Goal: Find specific page/section: Find specific page/section

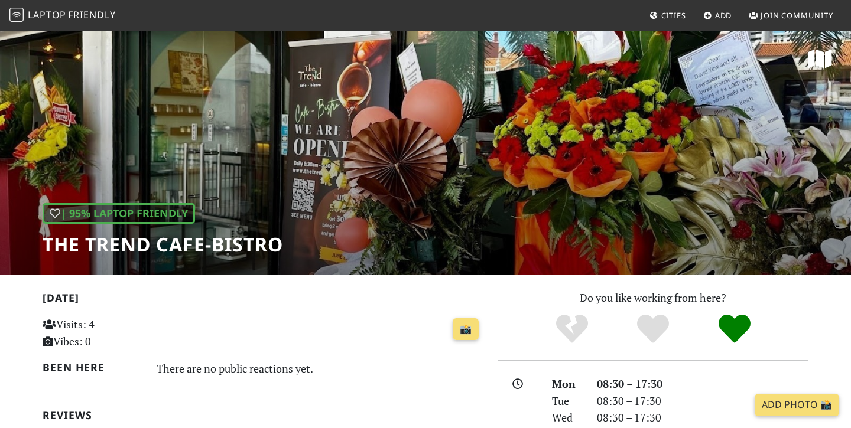
click at [94, 15] on span "Friendly" at bounding box center [91, 14] width 47 height 13
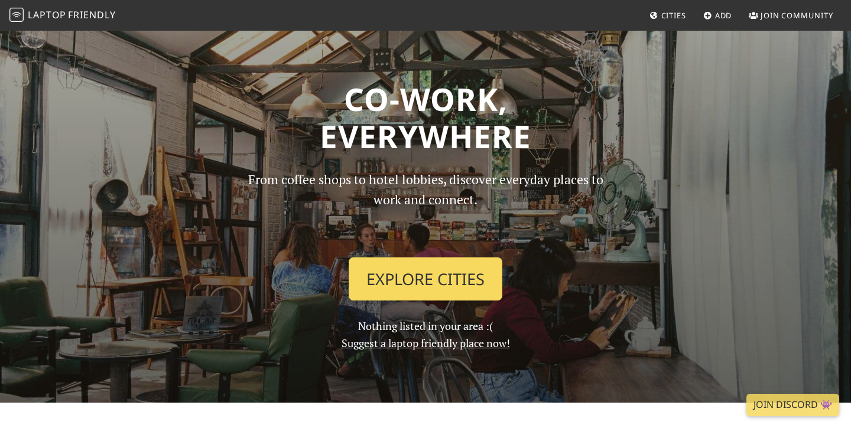
click at [425, 281] on link "Explore Cities" at bounding box center [426, 280] width 154 height 44
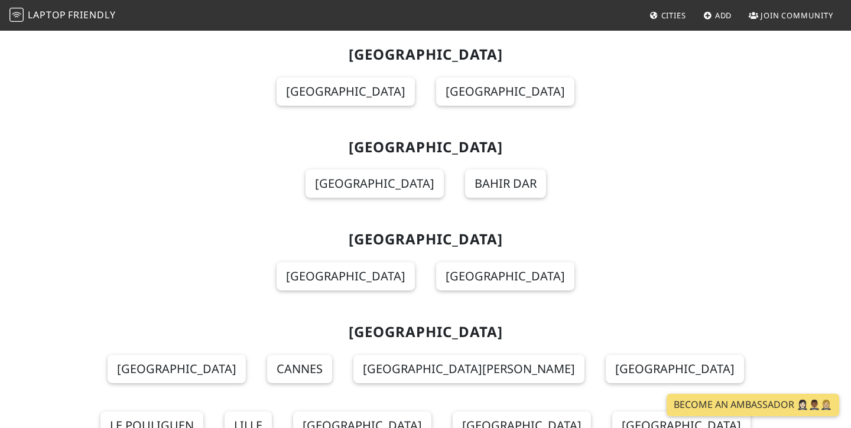
scroll to position [10335, 0]
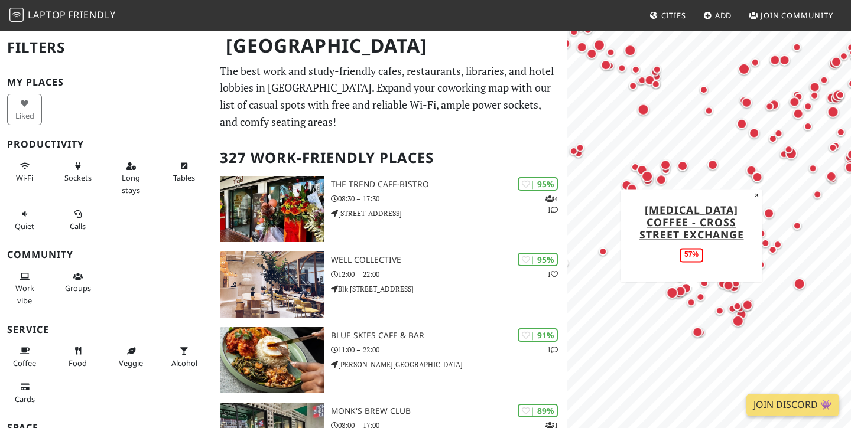
drag, startPoint x: 607, startPoint y: 385, endPoint x: 692, endPoint y: 303, distance: 118.2
click at [692, 302] on div "Map marker" at bounding box center [691, 302] width 8 height 8
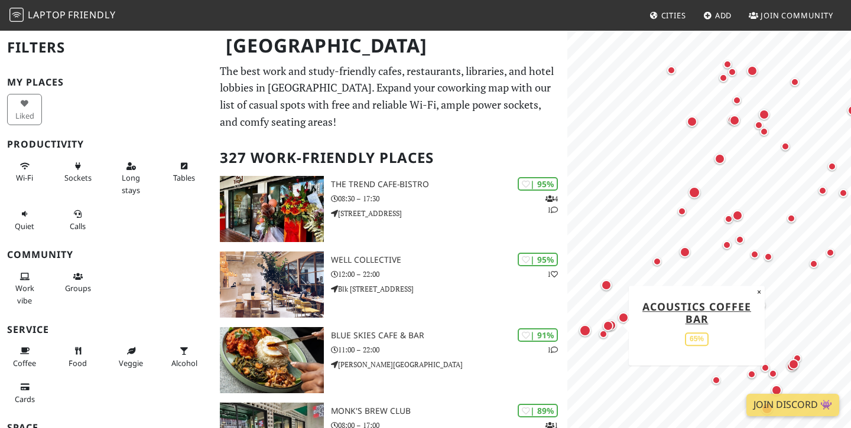
click at [614, 324] on div "Map marker" at bounding box center [607, 325] width 15 height 15
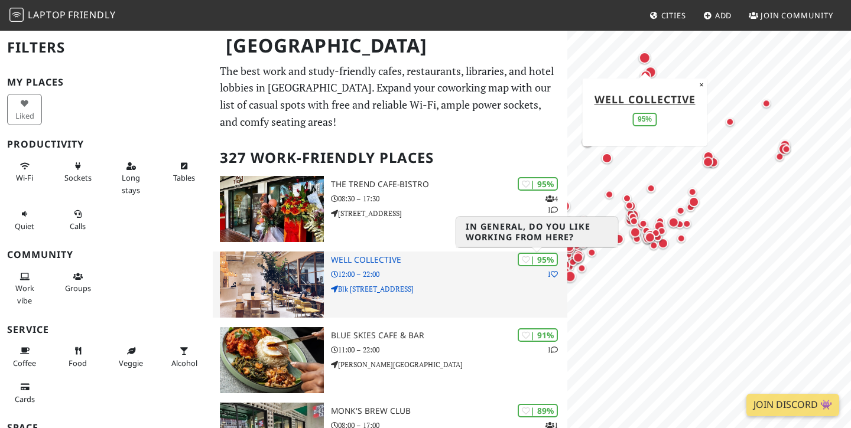
drag, startPoint x: 722, startPoint y: 388, endPoint x: 545, endPoint y: 265, distance: 215.2
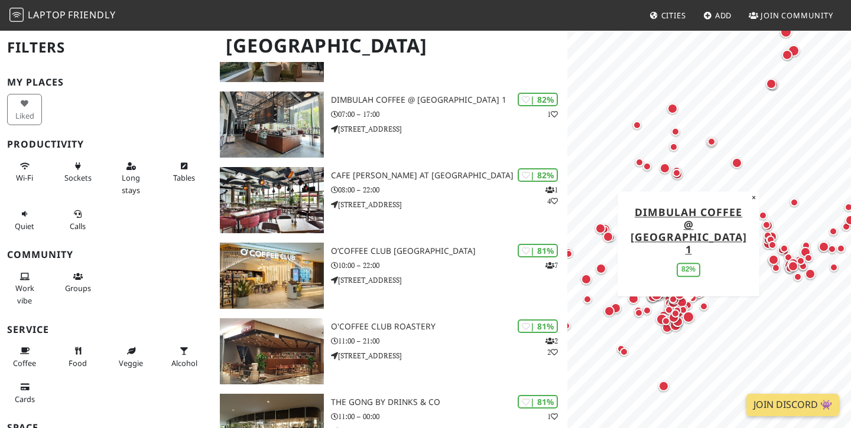
scroll to position [994, 0]
